Goal: Task Accomplishment & Management: Complete application form

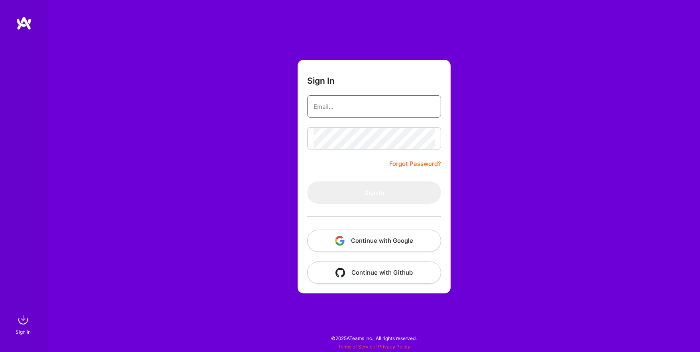
type input "[EMAIL_ADDRESS][DOMAIN_NAME]"
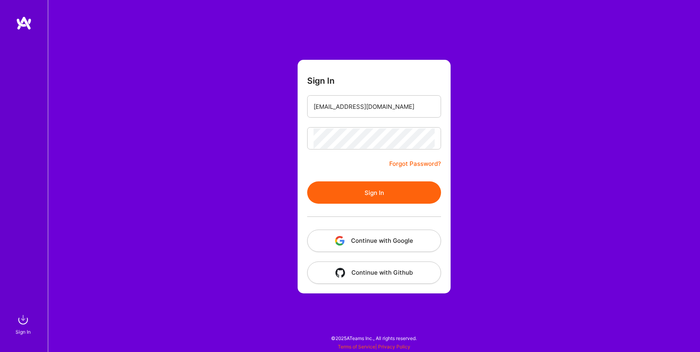
drag, startPoint x: 0, startPoint y: 0, endPoint x: 405, endPoint y: 199, distance: 450.9
click at [407, 200] on form "Sign In [EMAIL_ADDRESS][DOMAIN_NAME] Forgot Password? Sign In Continue with Goo…" at bounding box center [373, 176] width 153 height 233
click at [403, 198] on button "Sign In" at bounding box center [374, 192] width 134 height 22
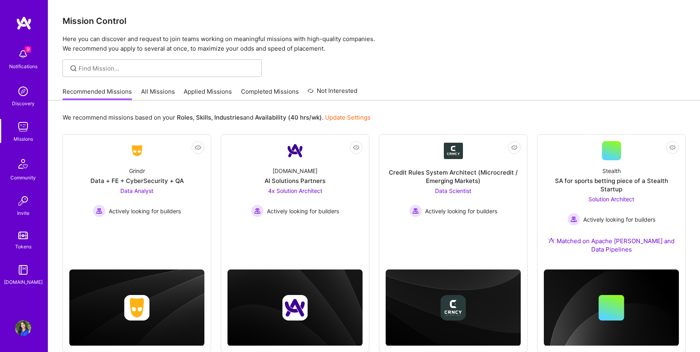
click at [164, 95] on link "All Missions" at bounding box center [158, 93] width 34 height 13
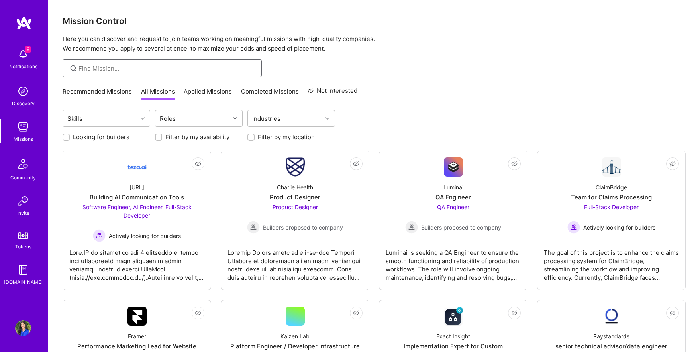
click at [153, 67] on input at bounding box center [166, 68] width 177 height 8
type input "data analyst"
click at [152, 69] on input "data analyst" at bounding box center [166, 68] width 177 height 8
click at [94, 88] on link "Recommended Missions" at bounding box center [97, 93] width 69 height 13
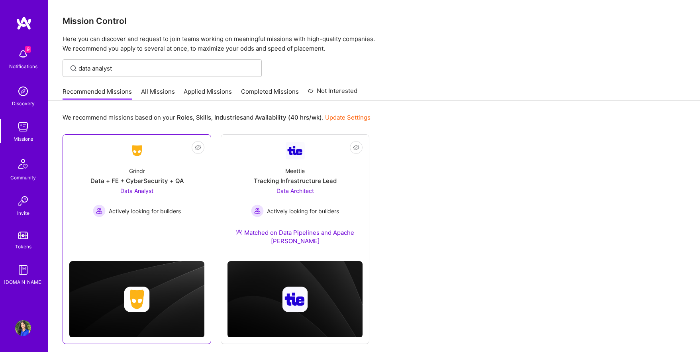
click at [127, 164] on div "Grindr Data + FE + CyberSecurity + QA Data Analyst Actively looking for builders" at bounding box center [136, 188] width 135 height 57
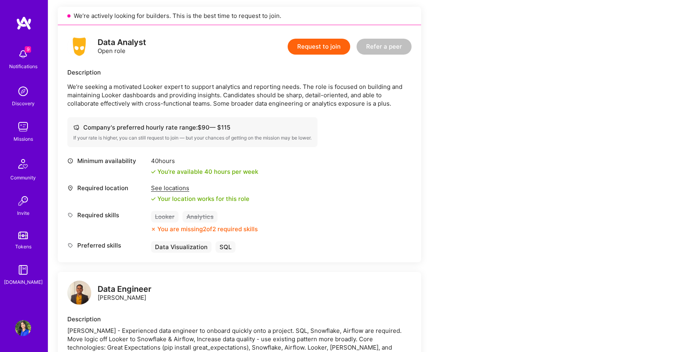
scroll to position [183, 0]
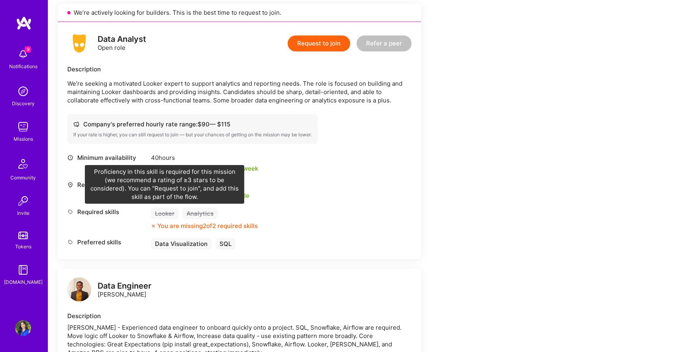
click at [164, 215] on div "Looker" at bounding box center [164, 213] width 27 height 12
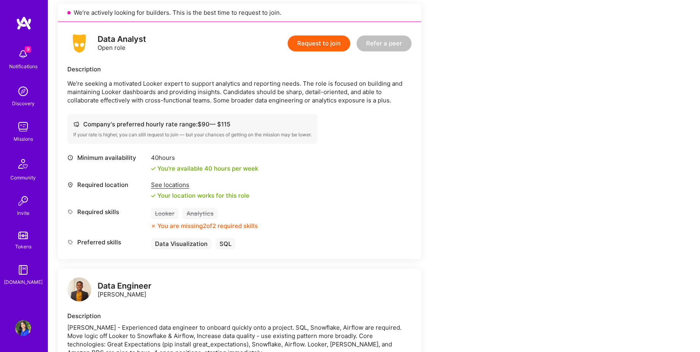
click at [179, 208] on div "Looker Analytics" at bounding box center [204, 213] width 107 height 12
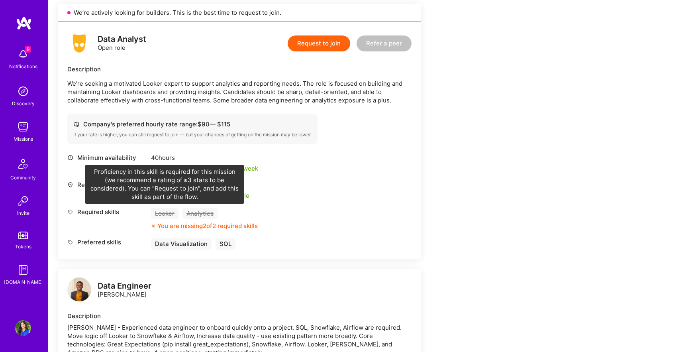
click at [159, 214] on div "Looker" at bounding box center [164, 213] width 27 height 12
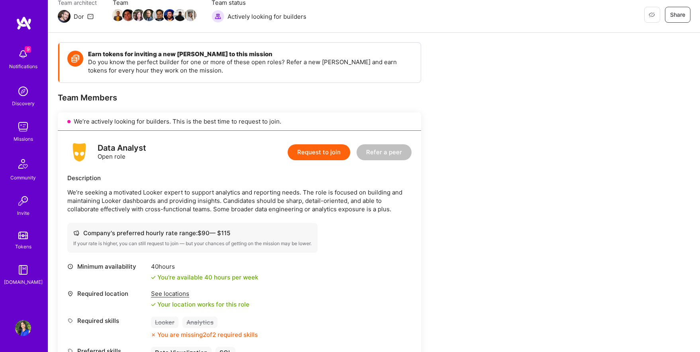
scroll to position [0, 0]
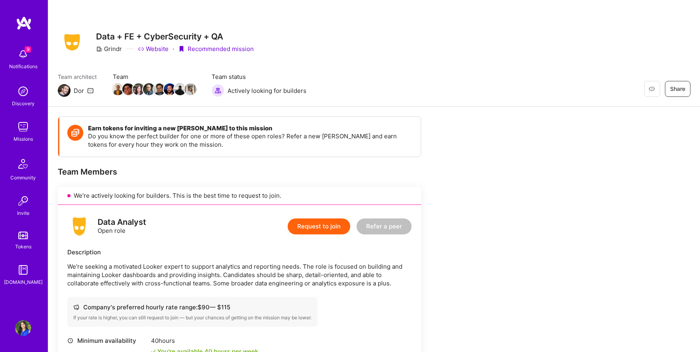
click at [306, 225] on button "Request to join" at bounding box center [319, 226] width 63 height 16
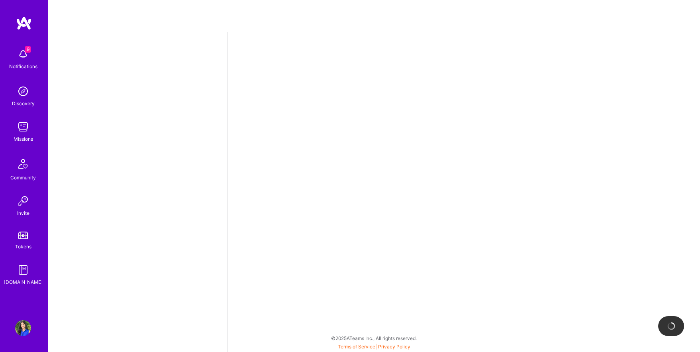
select select "US"
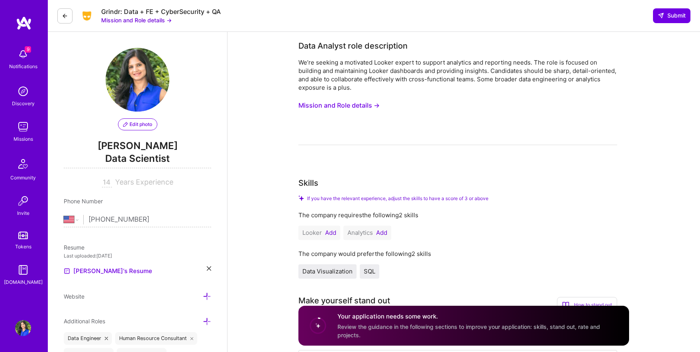
click at [328, 231] on button "Add" at bounding box center [330, 232] width 11 height 6
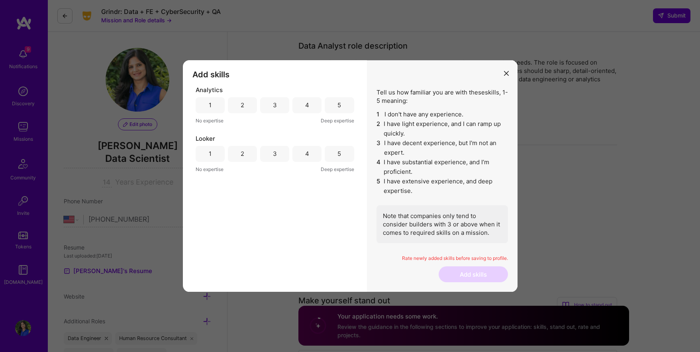
click at [339, 108] on div "5" at bounding box center [339, 105] width 4 height 8
click at [341, 155] on div "5" at bounding box center [339, 154] width 29 height 16
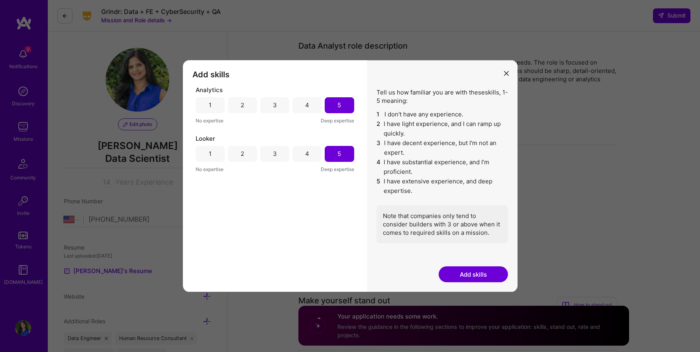
click at [472, 272] on button "Add skills" at bounding box center [472, 274] width 69 height 16
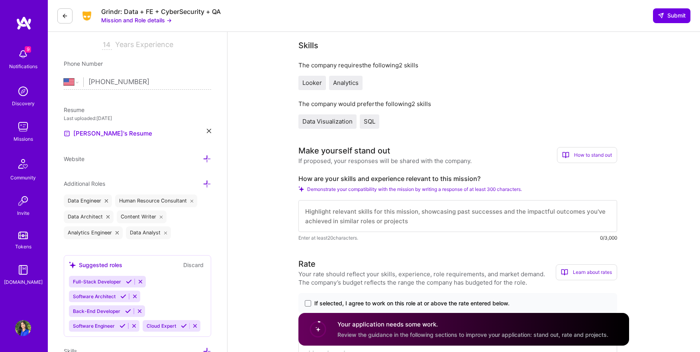
scroll to position [182, 0]
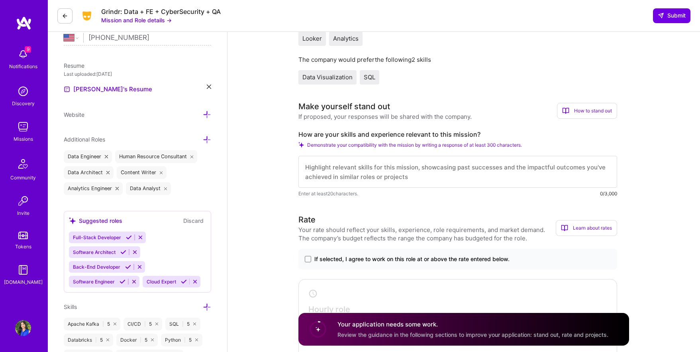
click at [142, 19] on button "Mission and Role details →" at bounding box center [136, 20] width 70 height 8
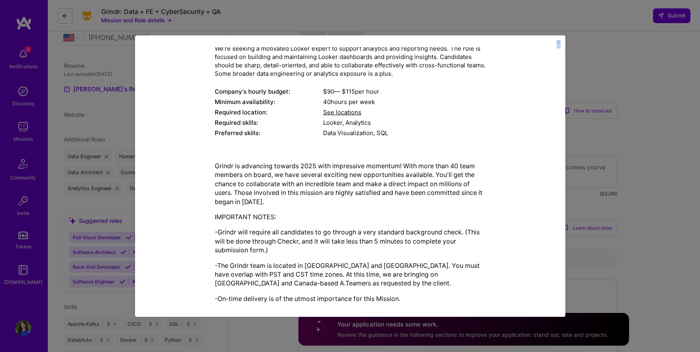
scroll to position [94, 0]
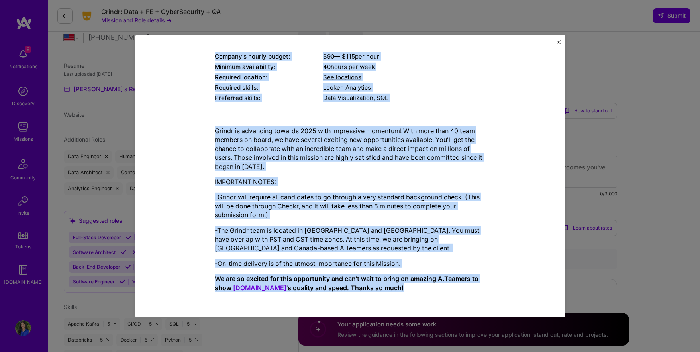
drag, startPoint x: 214, startPoint y: 95, endPoint x: 432, endPoint y: 286, distance: 289.5
click at [432, 286] on div "Mission Description and Role Details Data Analyst role description We’re seekin…" at bounding box center [350, 128] width 271 height 338
copy div "Lore Ipsumdo sita consectetur Ad’el seddoei t incididun Utlabo etdolo ma aliqua…"
click at [558, 41] on img "Close" at bounding box center [558, 42] width 4 height 4
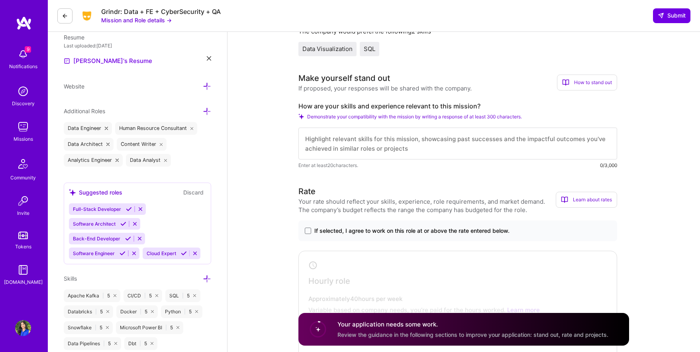
scroll to position [210, 0]
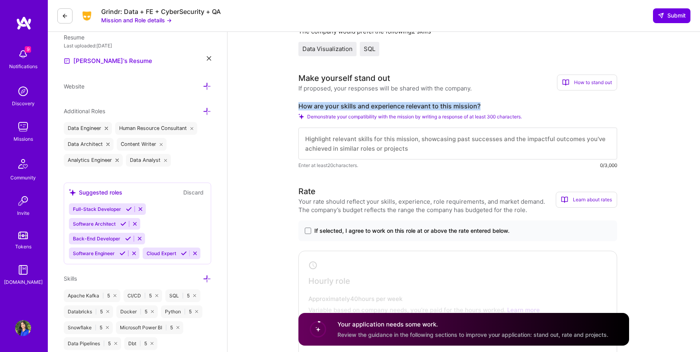
drag, startPoint x: 293, startPoint y: 106, endPoint x: 493, endPoint y: 104, distance: 199.9
copy label "How are your skills and experience relevant to this mission?"
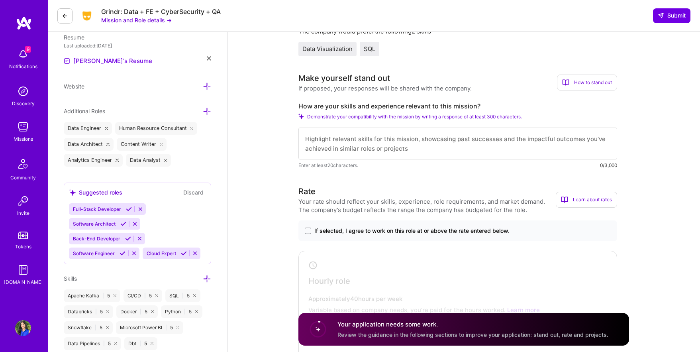
click at [362, 133] on textarea at bounding box center [457, 143] width 319 height 32
paste textarea "L ipsum d sitame consectetur ad elitseddo eiusmodte, inci utlaboreetdol magnaa,…"
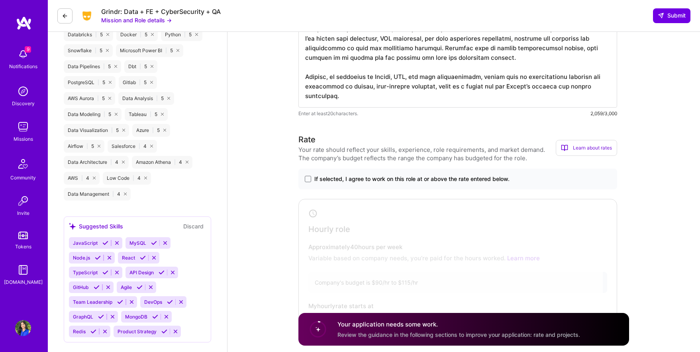
scroll to position [491, 0]
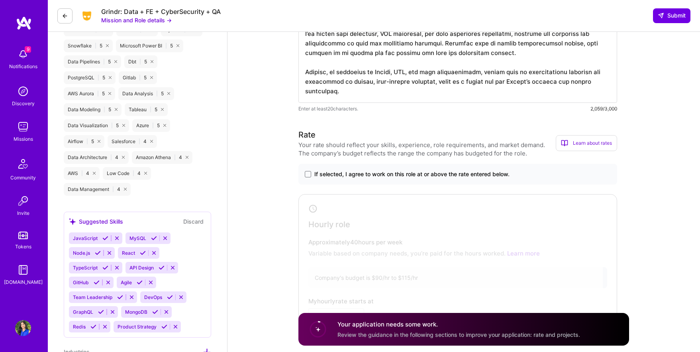
type textarea "L ipsum d sitame consectetur ad elitseddo eiusmodte, inci utlaboreetdol magnaa,…"
click at [306, 173] on span at bounding box center [308, 174] width 6 height 6
click at [0, 0] on input "If selected, I agree to work on this role at or above the rate entered below." at bounding box center [0, 0] width 0 height 0
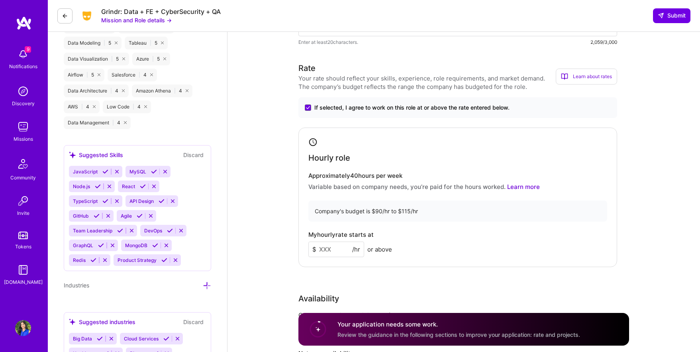
scroll to position [559, 0]
click at [333, 250] on input at bounding box center [336, 249] width 56 height 16
type input "100"
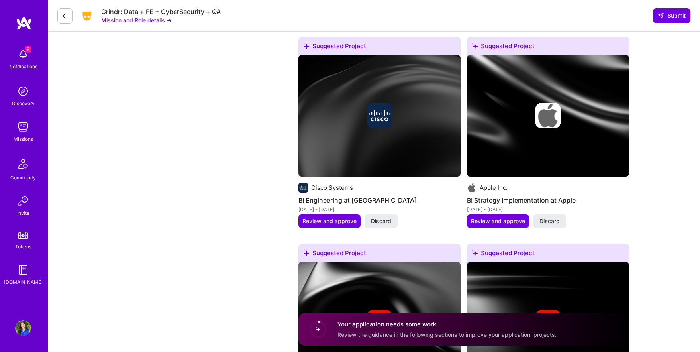
scroll to position [1083, 0]
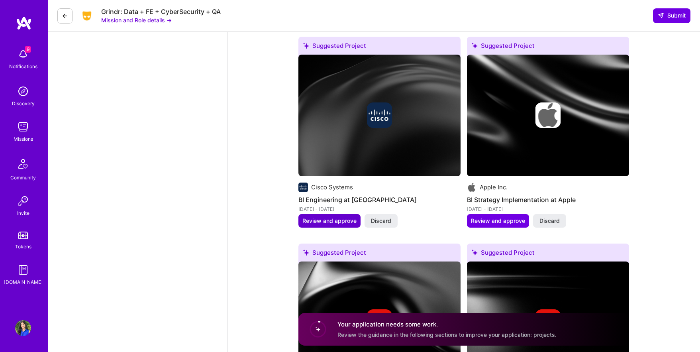
click at [333, 222] on span "Review and approve" at bounding box center [329, 221] width 54 height 8
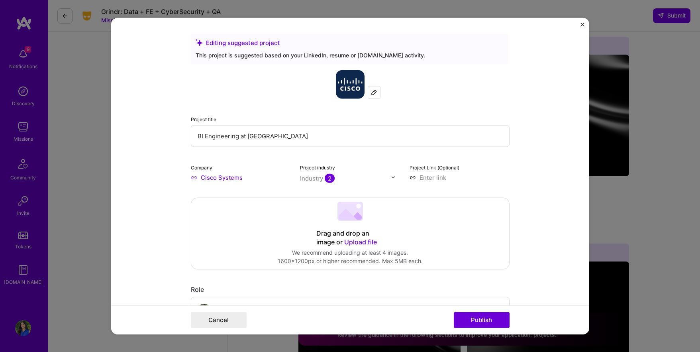
click at [581, 24] on img "Close" at bounding box center [582, 24] width 4 height 4
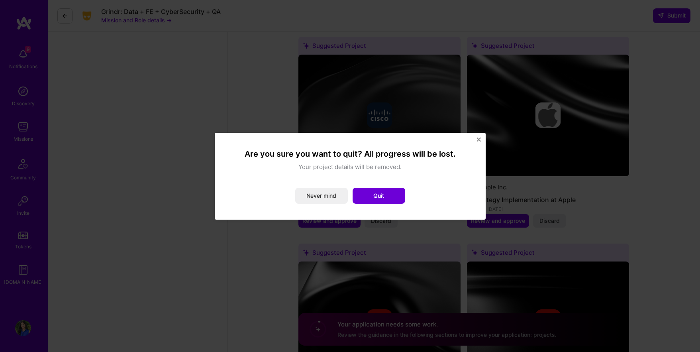
click at [479, 138] on img "Close" at bounding box center [479, 139] width 4 height 4
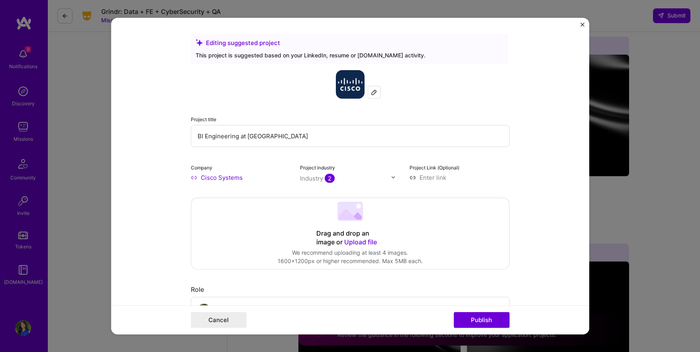
click at [581, 23] on img "Close" at bounding box center [582, 24] width 4 height 4
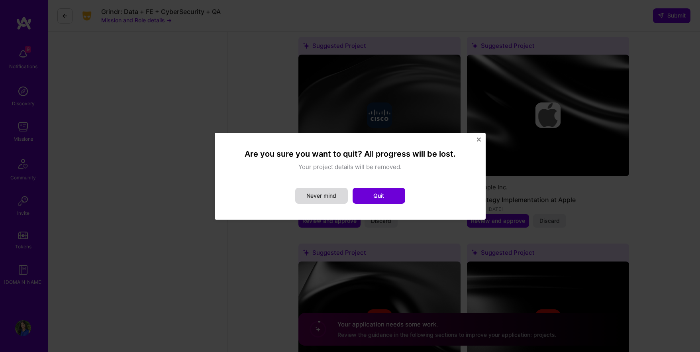
click at [331, 193] on button "Never mind" at bounding box center [321, 196] width 53 height 16
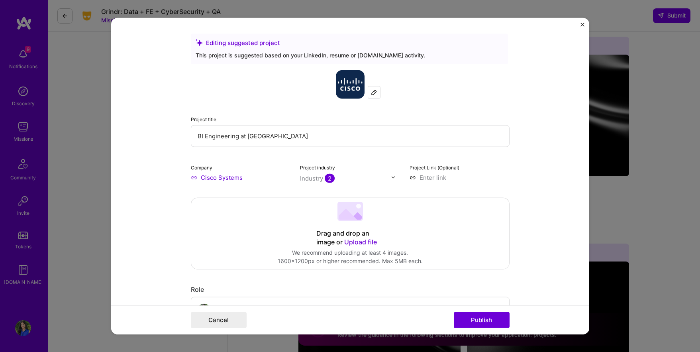
click at [582, 23] on img "Close" at bounding box center [582, 24] width 4 height 4
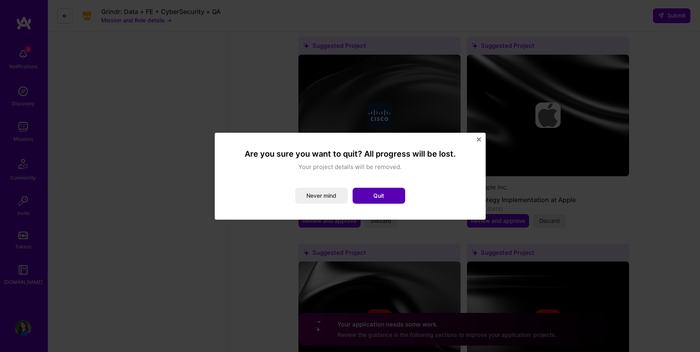
click at [372, 193] on button "Quit" at bounding box center [378, 196] width 53 height 16
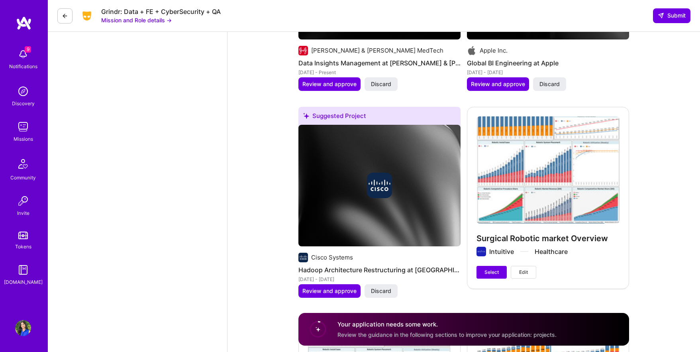
scroll to position [1852, 0]
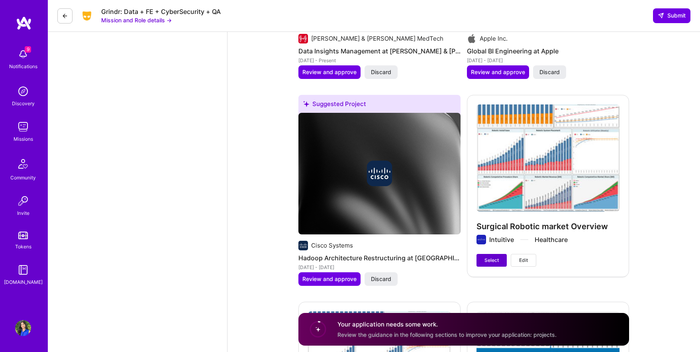
click at [484, 259] on button "Select" at bounding box center [491, 260] width 30 height 13
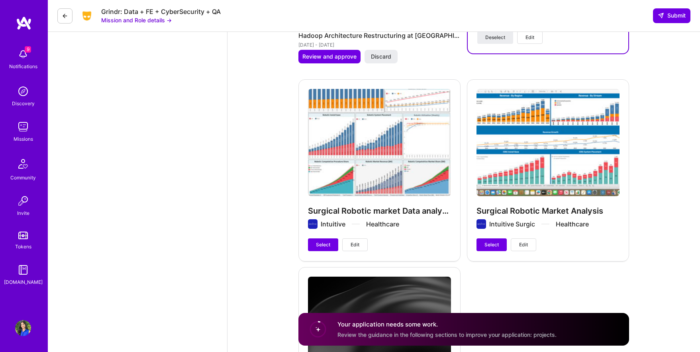
scroll to position [2075, 0]
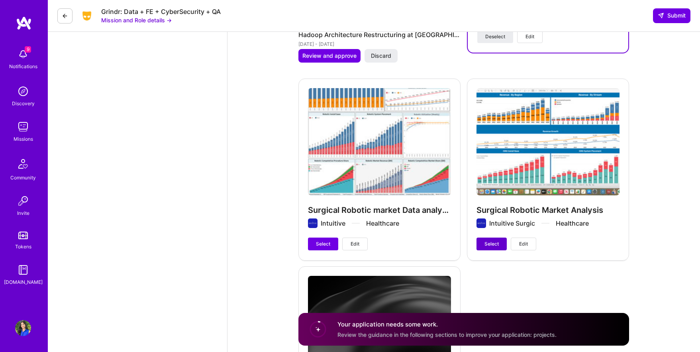
click at [497, 246] on span "Select" at bounding box center [491, 243] width 14 height 7
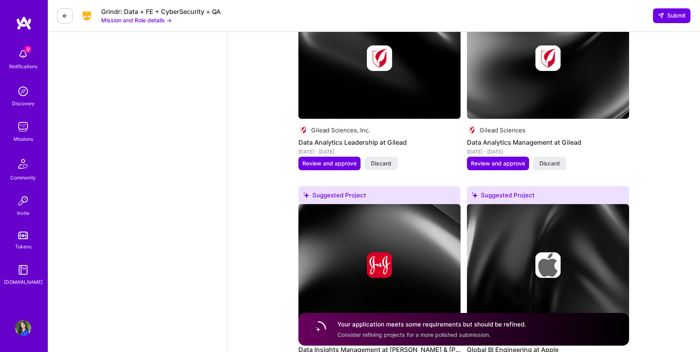
scroll to position [1543, 0]
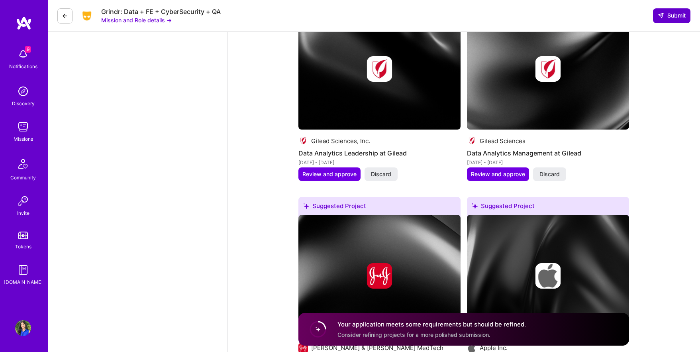
click at [663, 16] on icon at bounding box center [660, 15] width 6 height 6
click at [676, 16] on span "Submit" at bounding box center [671, 16] width 28 height 8
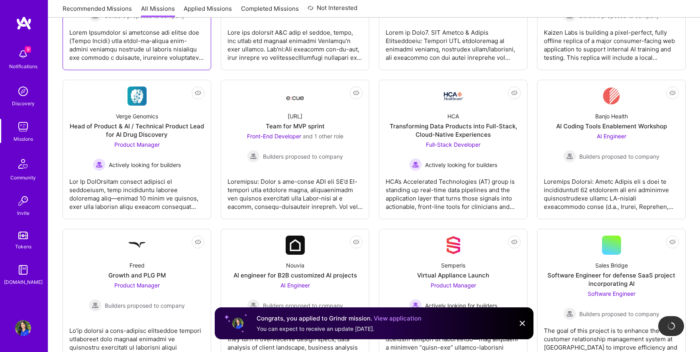
scroll to position [496, 0]
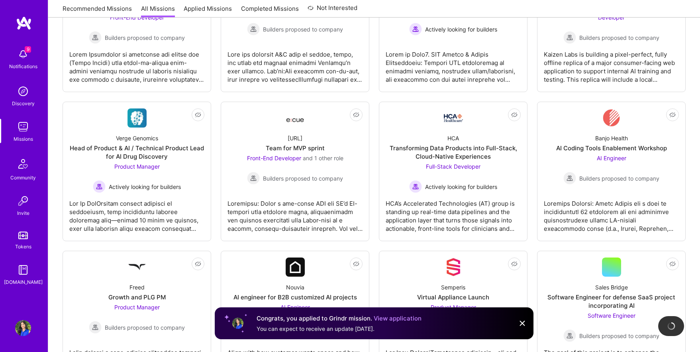
click at [119, 8] on link "Recommended Missions" at bounding box center [97, 10] width 69 height 13
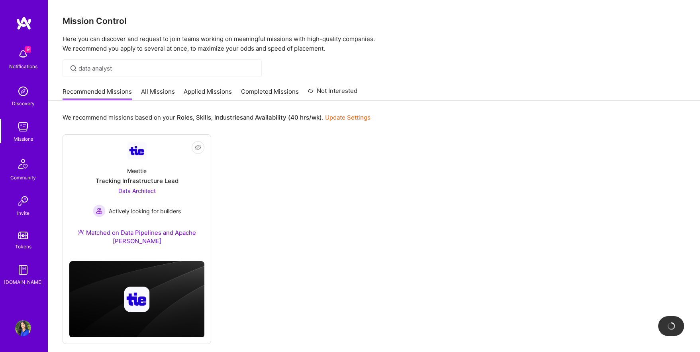
scroll to position [30, 0]
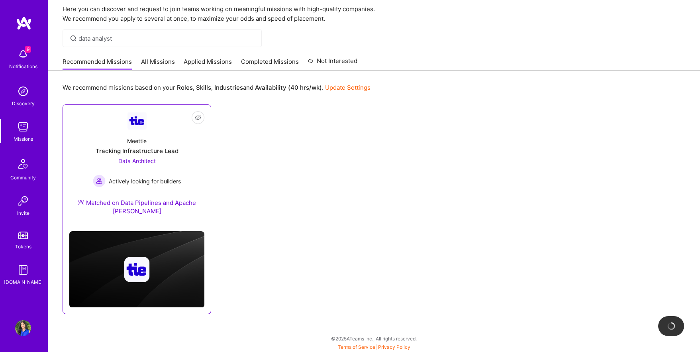
click at [162, 169] on div "Data Architect Actively looking for builders" at bounding box center [137, 172] width 88 height 31
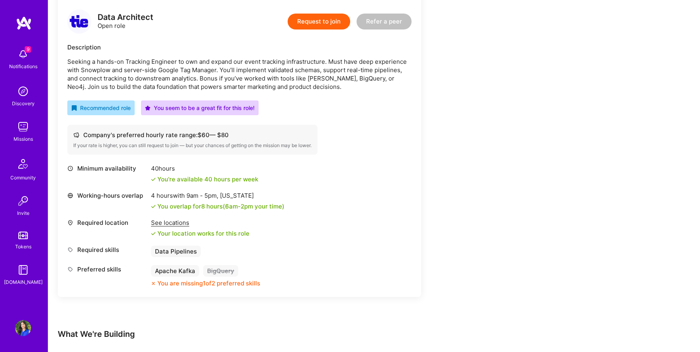
scroll to position [205, 0]
click at [324, 24] on button "Request to join" at bounding box center [319, 21] width 63 height 16
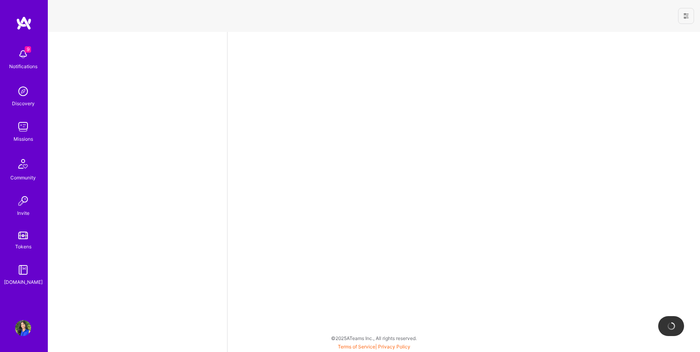
select select "US"
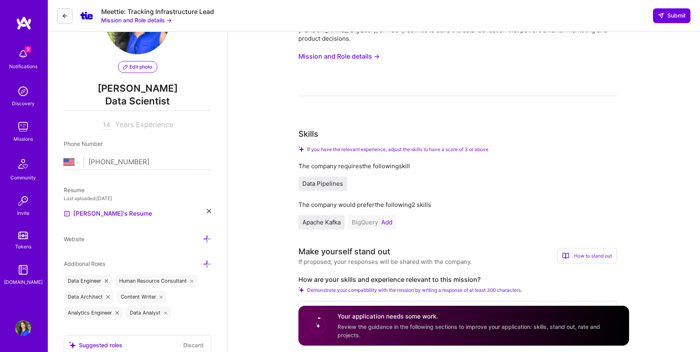
scroll to position [82, 0]
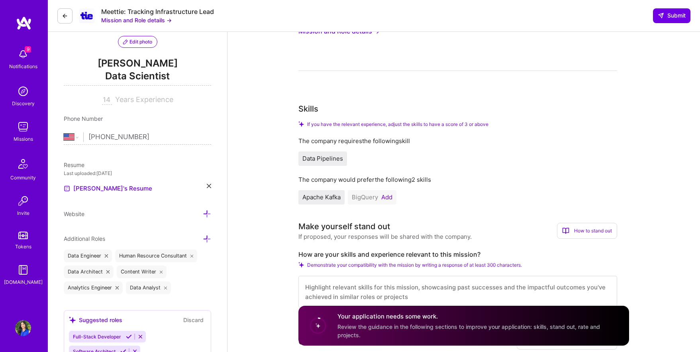
click at [386, 194] on button "Add" at bounding box center [386, 197] width 11 height 6
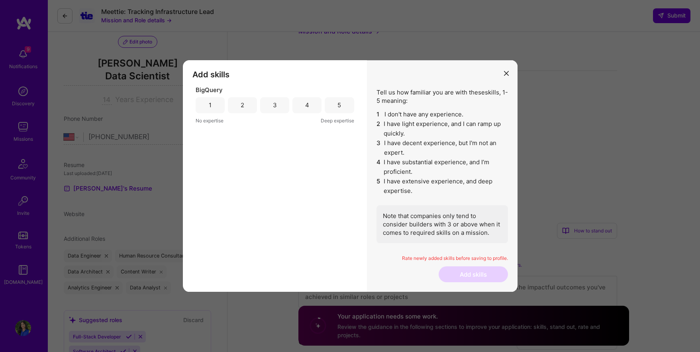
click at [315, 107] on div "4" at bounding box center [306, 105] width 29 height 16
click at [470, 272] on button "Add skills" at bounding box center [472, 274] width 69 height 16
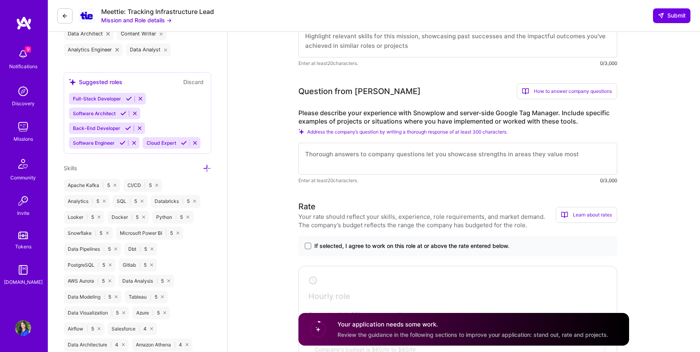
scroll to position [176, 0]
